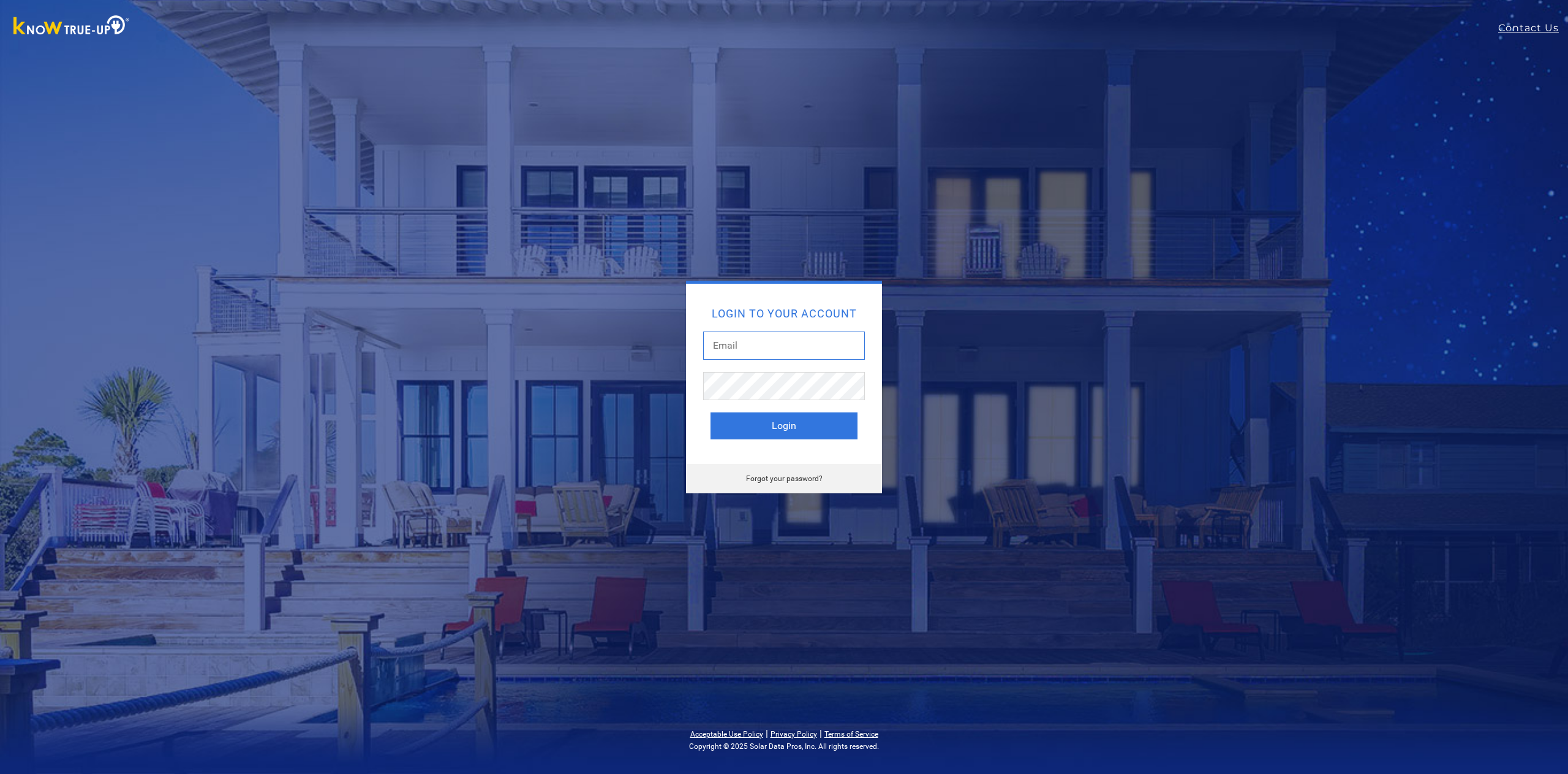
click at [744, 340] on input "text" at bounding box center [784, 345] width 162 height 28
type input "myersjp49@gmail.com"
click at [786, 422] on button "Login" at bounding box center [784, 426] width 147 height 27
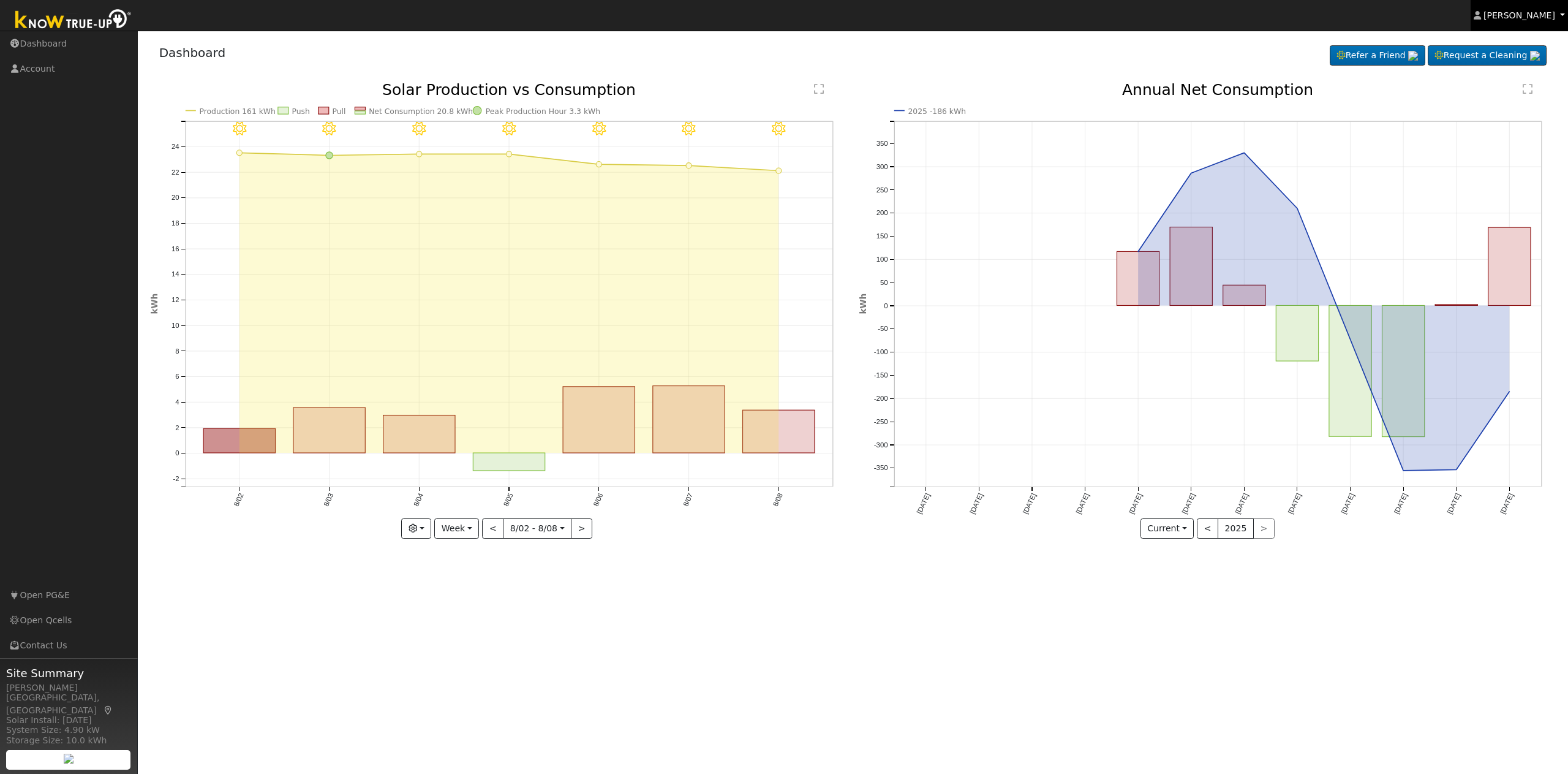
click at [1550, 11] on span "[PERSON_NAME]" at bounding box center [1519, 15] width 72 height 10
click at [1514, 131] on link "Log Out" at bounding box center [1517, 132] width 101 height 17
